Goal: Entertainment & Leisure: Consume media (video, audio)

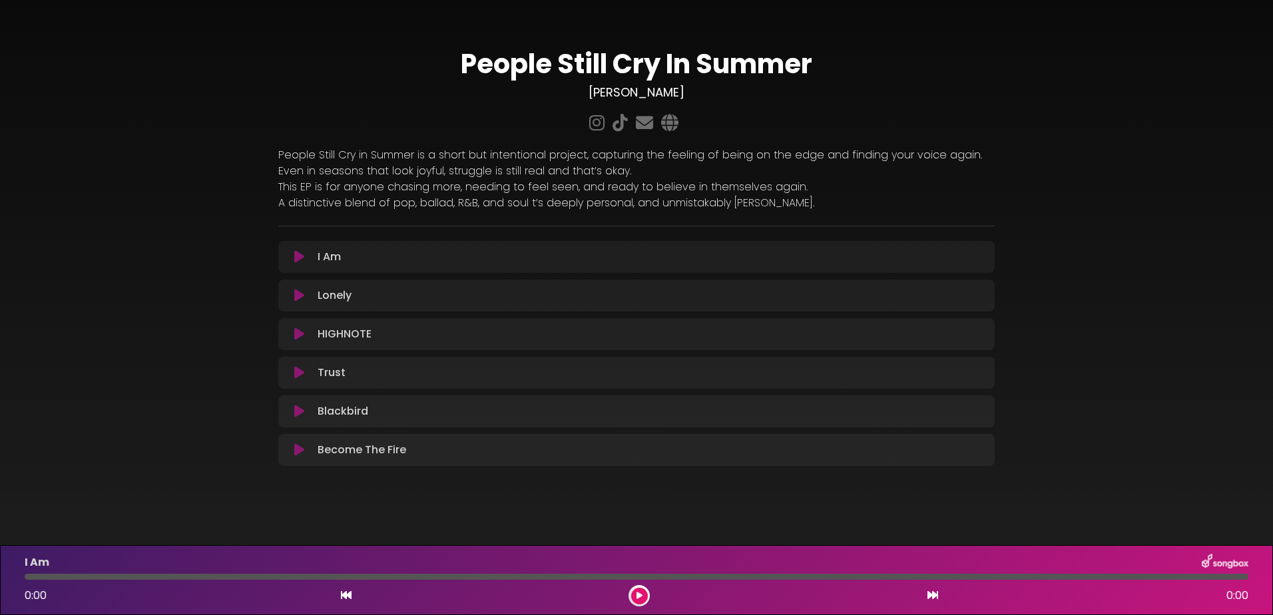
click at [330, 248] on div "I Am Loading Track..." at bounding box center [636, 257] width 717 height 32
click at [296, 260] on icon at bounding box center [299, 256] width 10 height 13
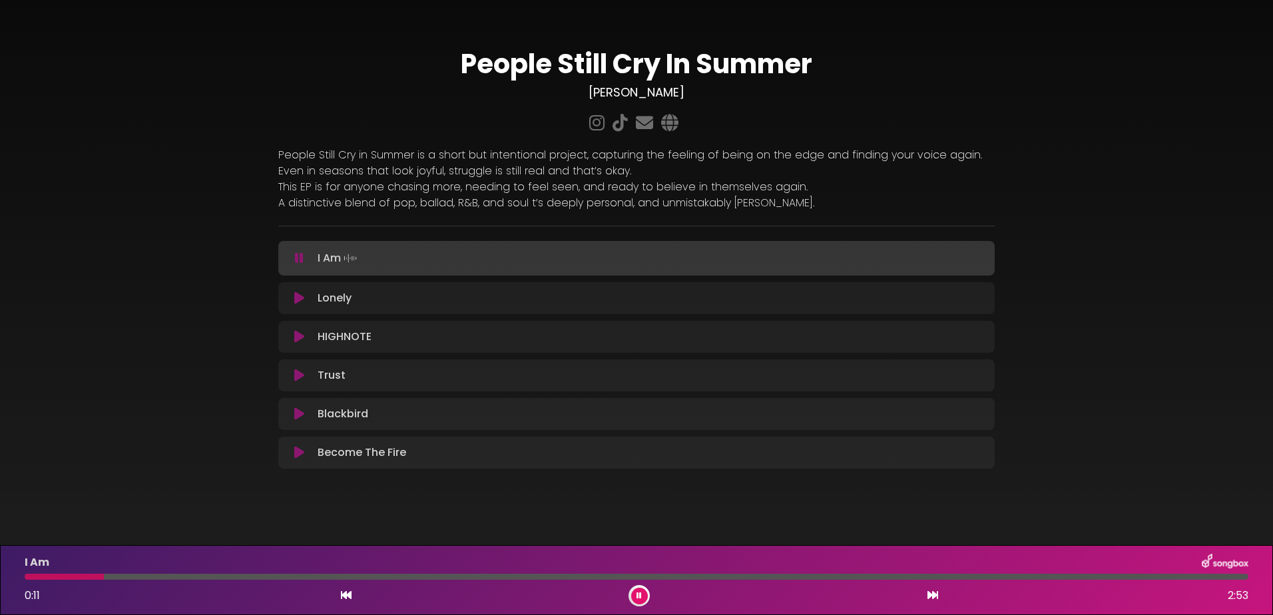
click at [137, 576] on div at bounding box center [637, 577] width 1224 height 6
click at [155, 576] on div at bounding box center [637, 577] width 1224 height 6
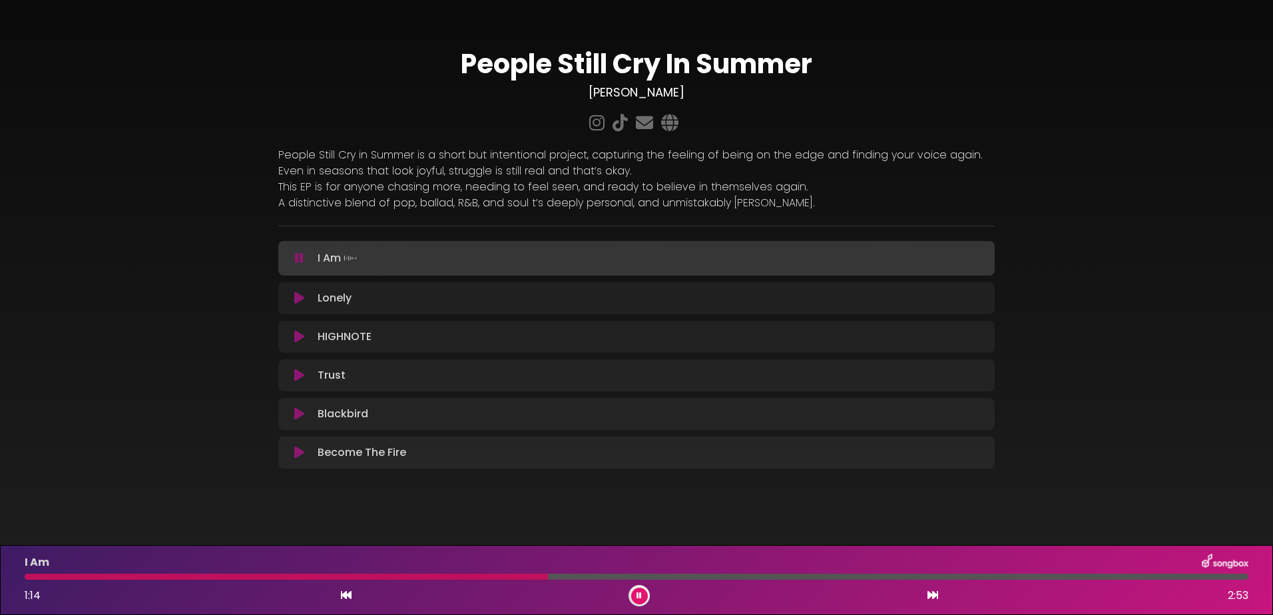
click at [633, 601] on button at bounding box center [639, 596] width 17 height 17
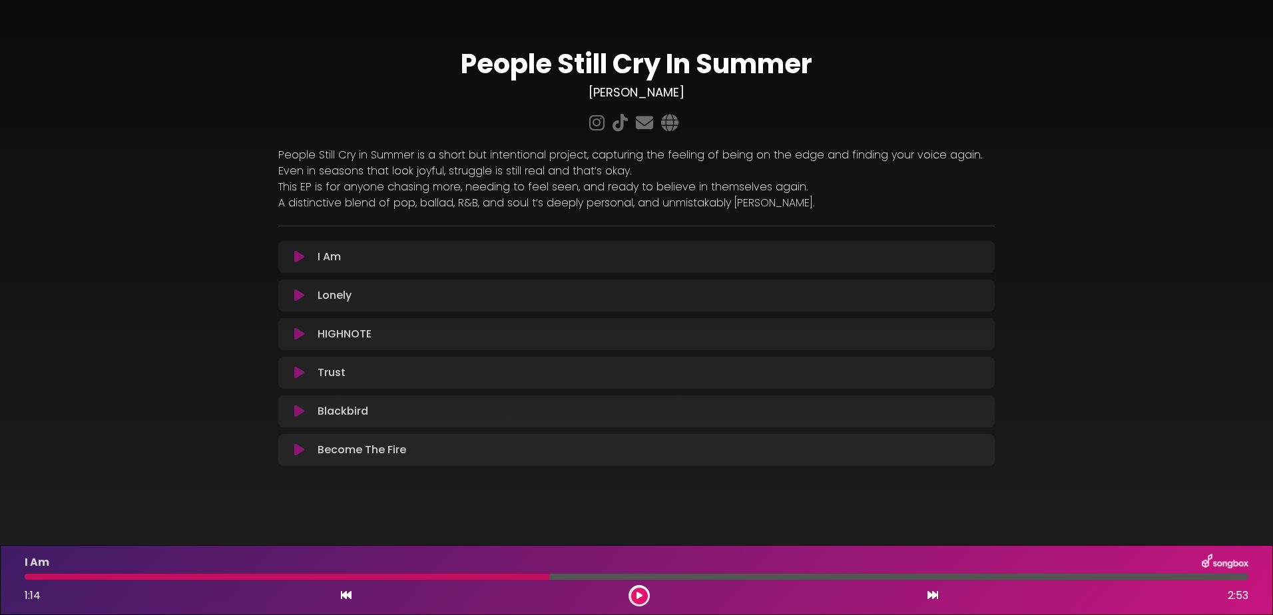
click at [332, 295] on p "Lonely Loading Track..." at bounding box center [335, 296] width 34 height 16
click at [304, 295] on icon at bounding box center [299, 295] width 10 height 13
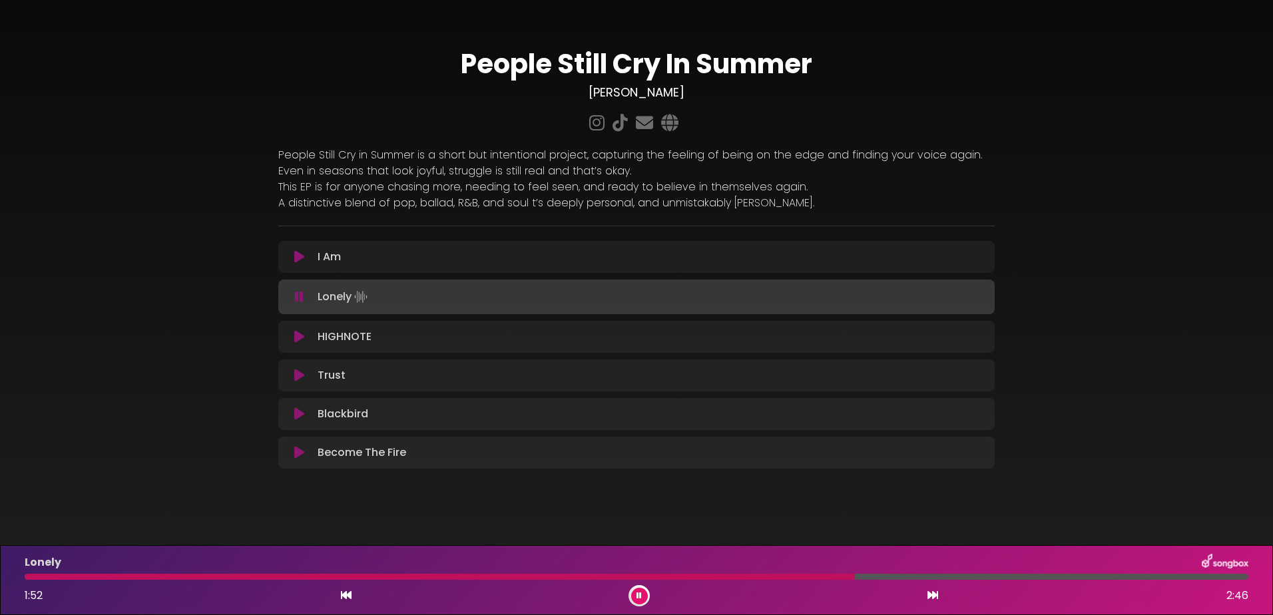
click at [637, 594] on icon at bounding box center [639, 596] width 5 height 8
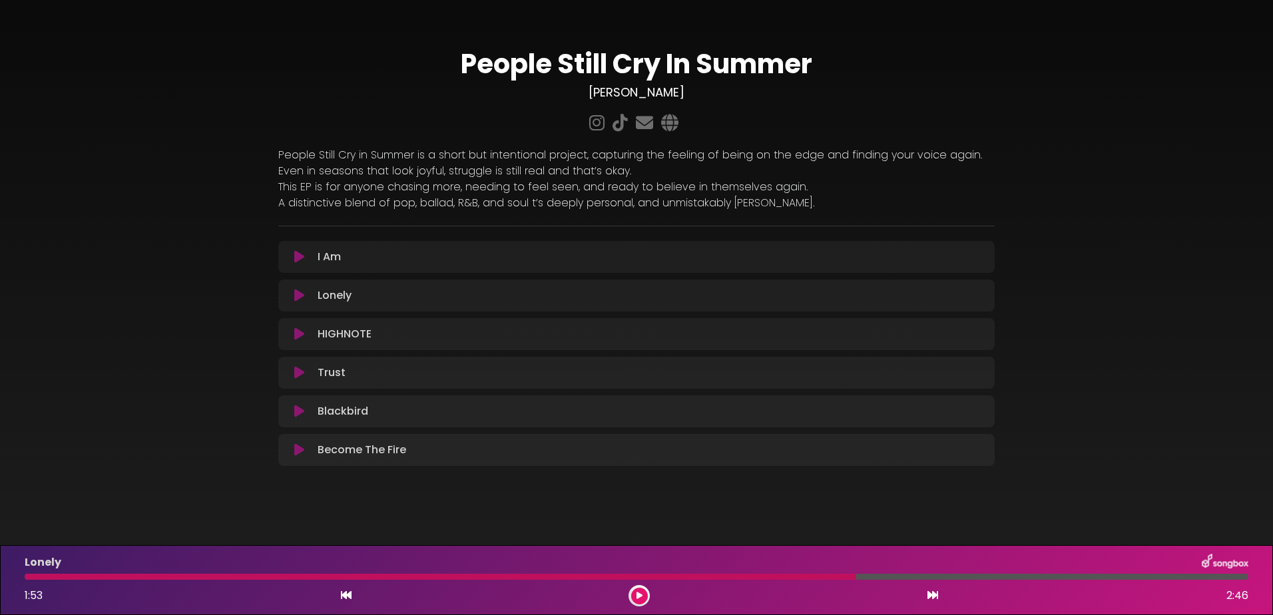
click at [322, 374] on p "Trust Loading Track..." at bounding box center [332, 373] width 28 height 16
click at [305, 372] on button at bounding box center [299, 372] width 26 height 13
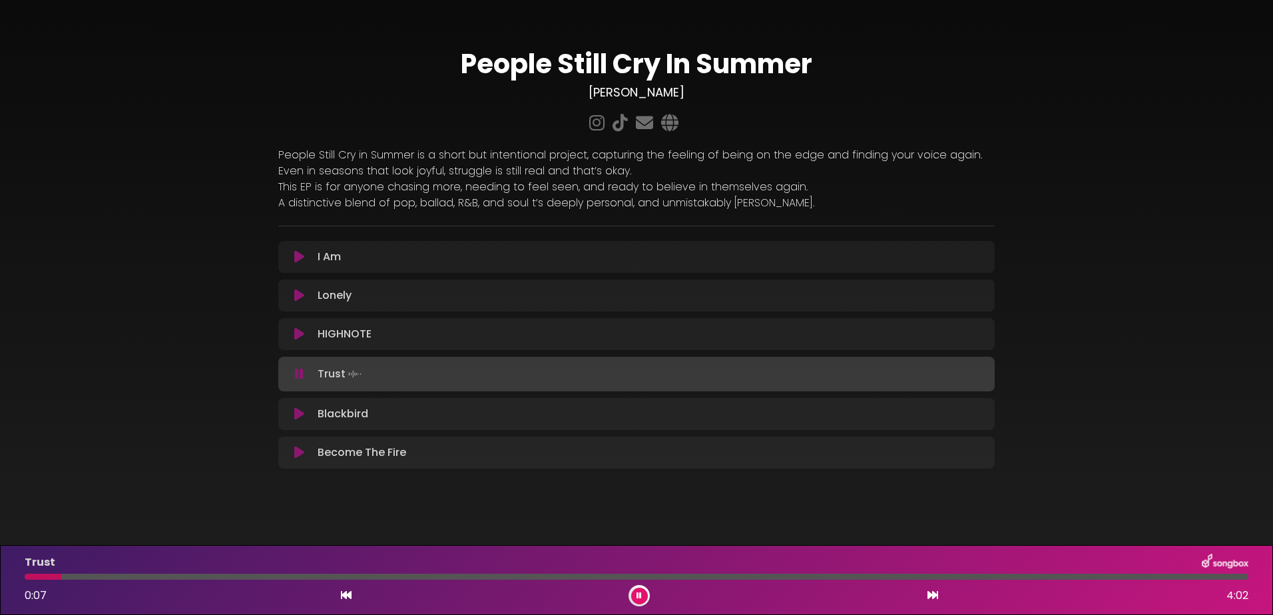
click at [75, 573] on div "Trust 0:07 4:02" at bounding box center [637, 580] width 1240 height 53
click at [80, 577] on div at bounding box center [637, 577] width 1224 height 6
click at [641, 600] on button at bounding box center [639, 596] width 17 height 17
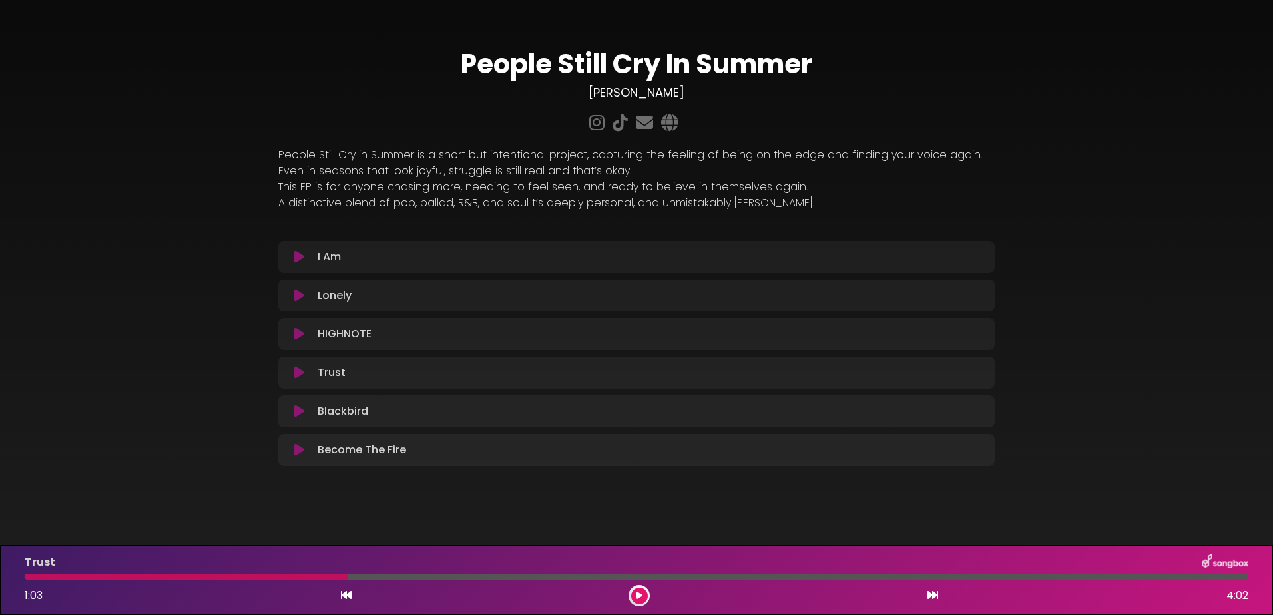
click at [296, 413] on icon at bounding box center [299, 411] width 10 height 13
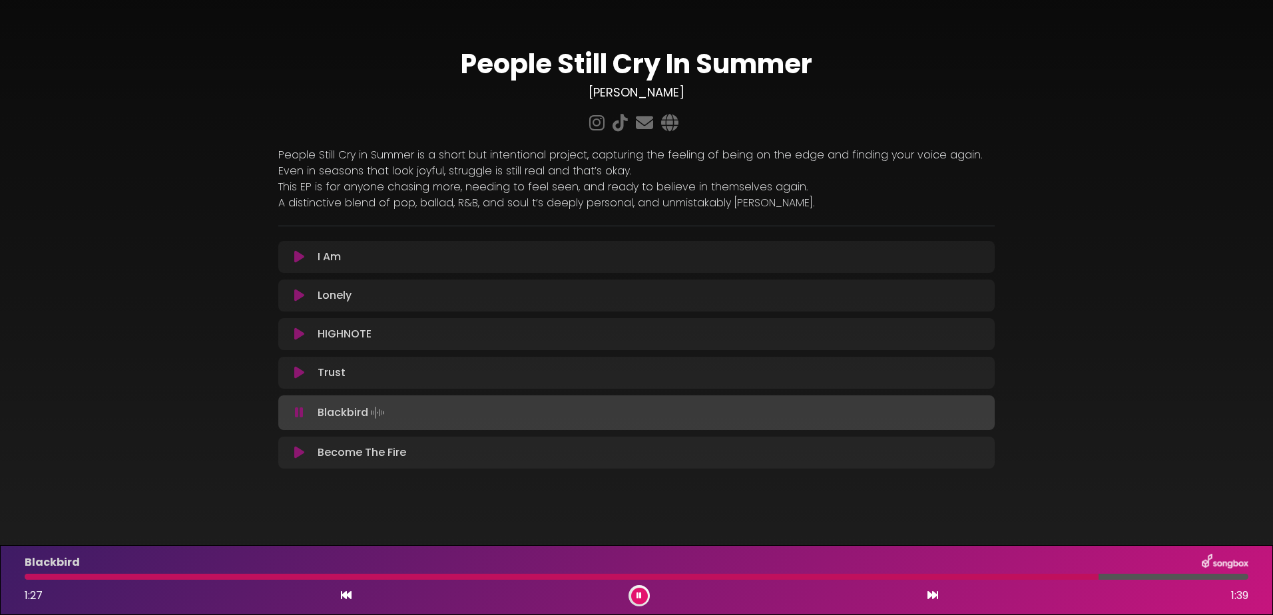
click at [638, 588] on button at bounding box center [639, 596] width 17 height 17
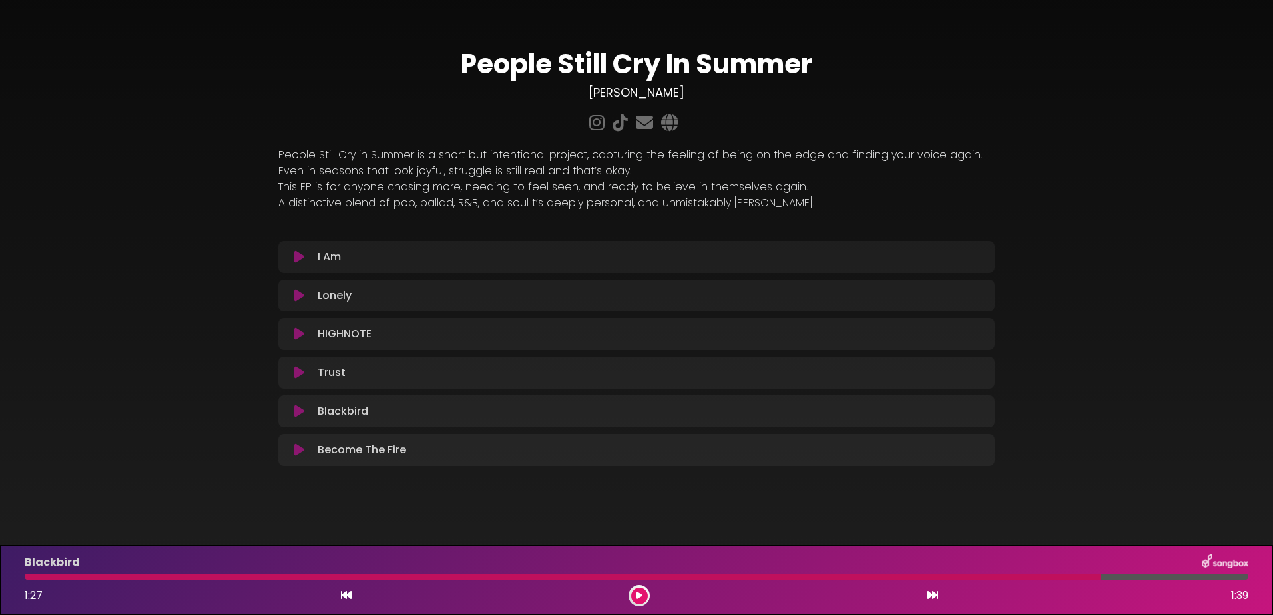
click at [342, 453] on p "Become The Fire Loading Track..." at bounding box center [362, 450] width 89 height 16
click at [305, 449] on button at bounding box center [299, 450] width 26 height 13
